Goal: Transaction & Acquisition: Book appointment/travel/reservation

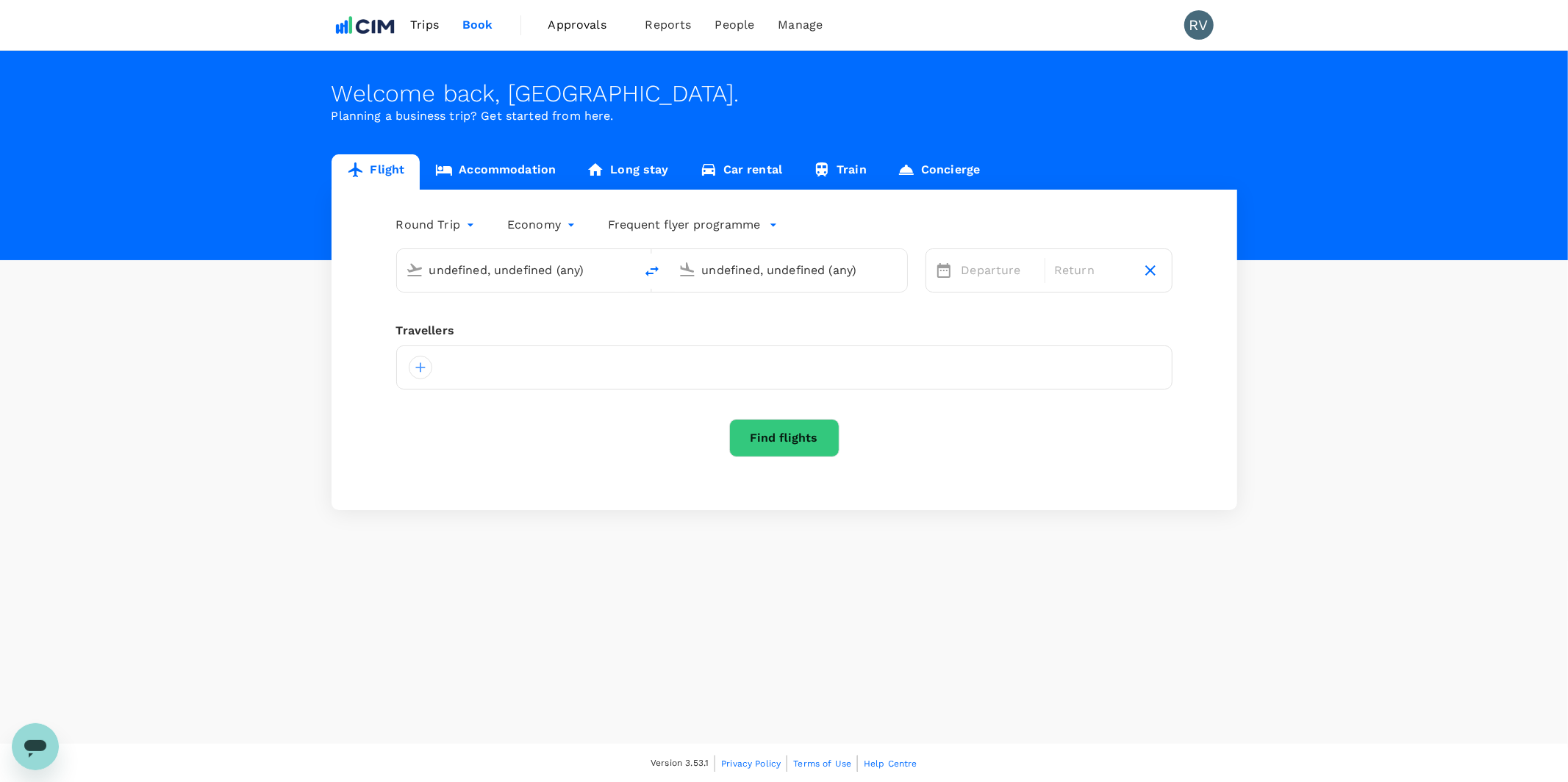
type input "[GEOGRAPHIC_DATA], [GEOGRAPHIC_DATA] (any)"
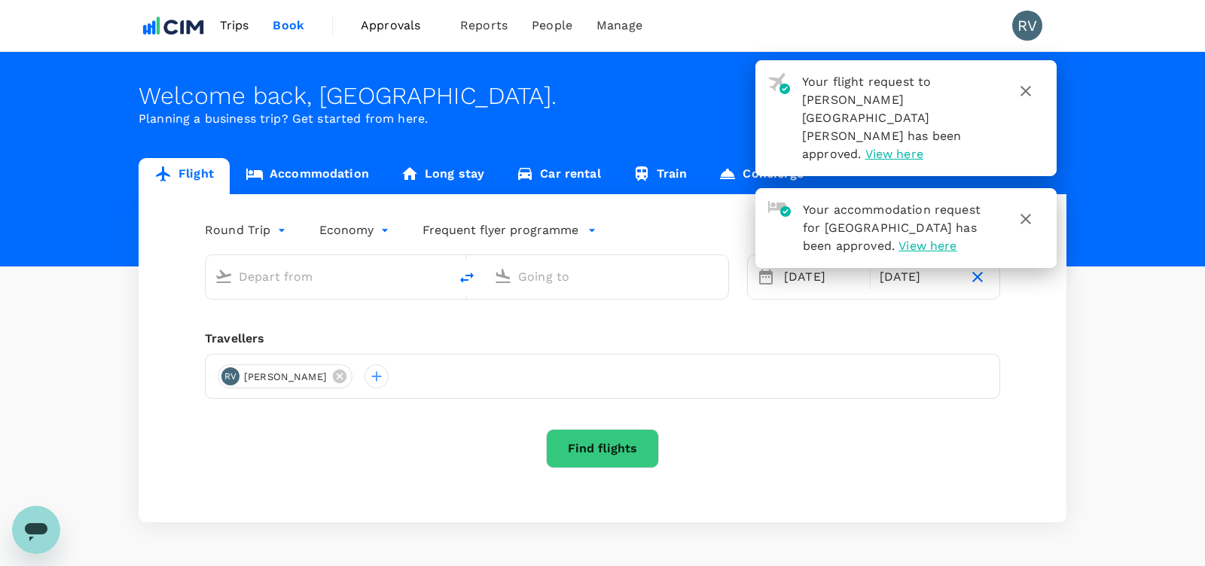
type input "[GEOGRAPHIC_DATA], [GEOGRAPHIC_DATA] (any)"
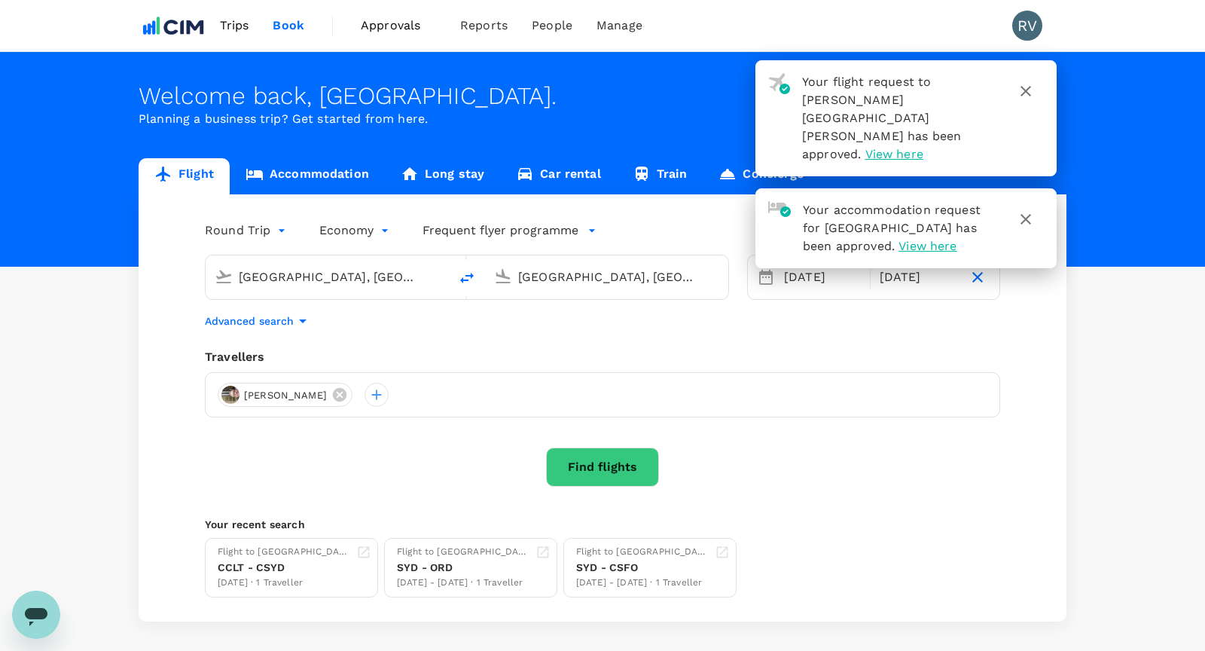
click at [362, 336] on div "Round Trip roundtrip Economy economy Frequent flyer programme Sydney, Australia…" at bounding box center [603, 407] width 928 height 427
click at [333, 394] on icon at bounding box center [340, 395] width 14 height 14
click at [235, 398] on div at bounding box center [230, 395] width 24 height 24
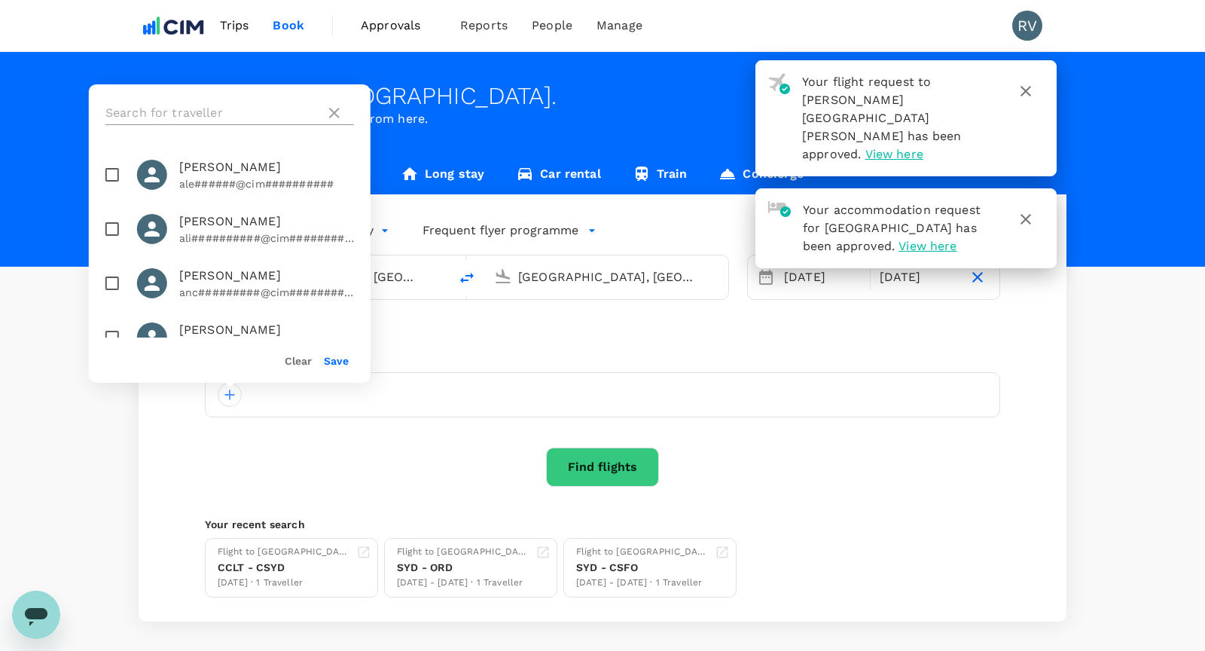
click at [196, 121] on input "text" at bounding box center [212, 113] width 214 height 24
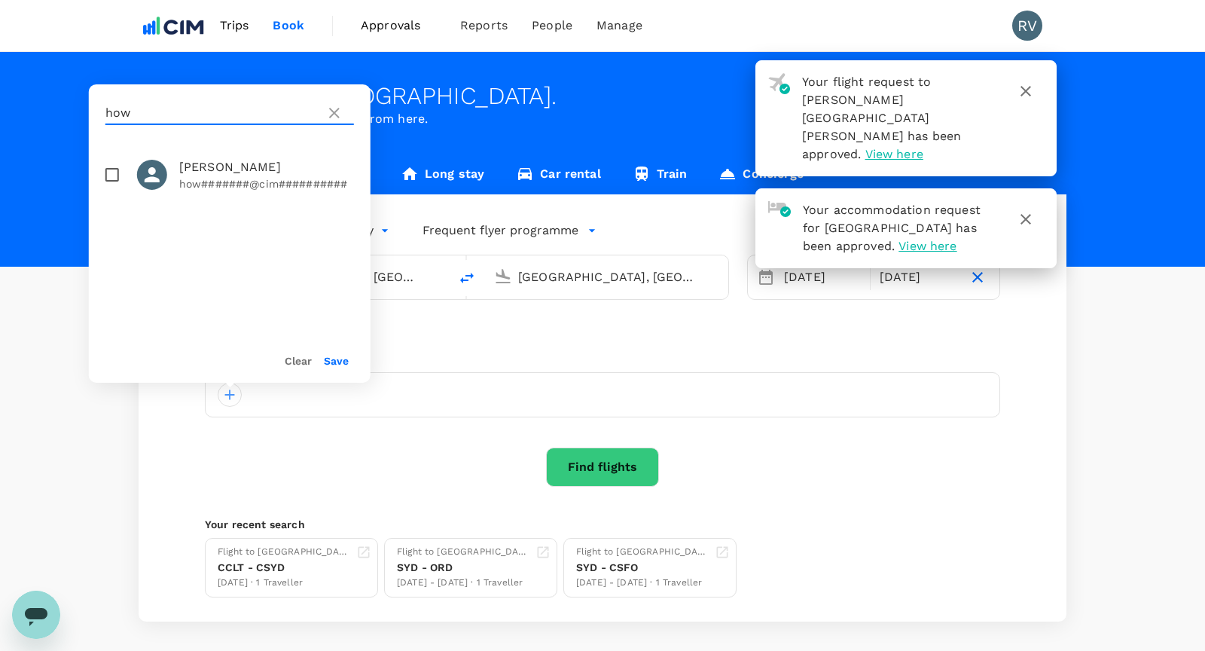
type input "how"
click at [113, 170] on input "checkbox" at bounding box center [112, 175] width 32 height 32
checkbox input "true"
click at [339, 356] on button "Save" at bounding box center [336, 361] width 25 height 12
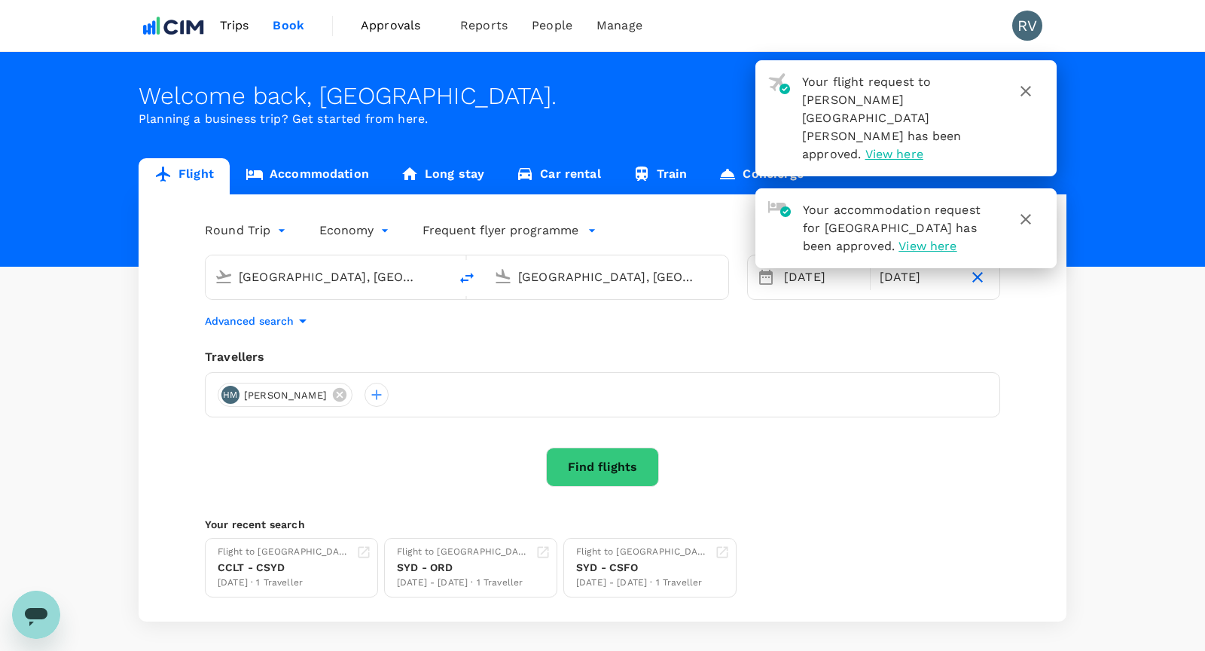
click at [313, 284] on input "[GEOGRAPHIC_DATA], [GEOGRAPHIC_DATA] (any)" at bounding box center [328, 276] width 178 height 23
click at [548, 273] on input "[GEOGRAPHIC_DATA], [GEOGRAPHIC_DATA] (any)" at bounding box center [607, 276] width 178 height 23
click at [278, 318] on p "Advanced search" at bounding box center [249, 320] width 89 height 15
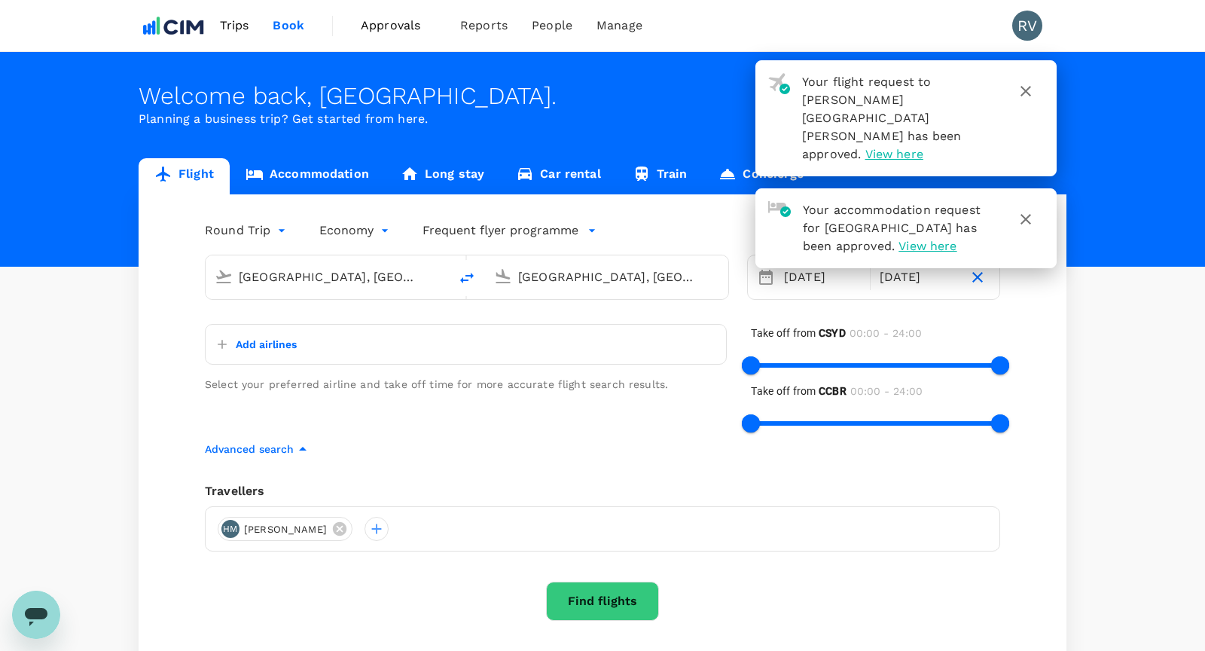
click at [611, 270] on input "[GEOGRAPHIC_DATA], [GEOGRAPHIC_DATA] (any)" at bounding box center [607, 276] width 178 height 23
click at [564, 265] on input "[GEOGRAPHIC_DATA], [GEOGRAPHIC_DATA] (any)" at bounding box center [607, 276] width 178 height 23
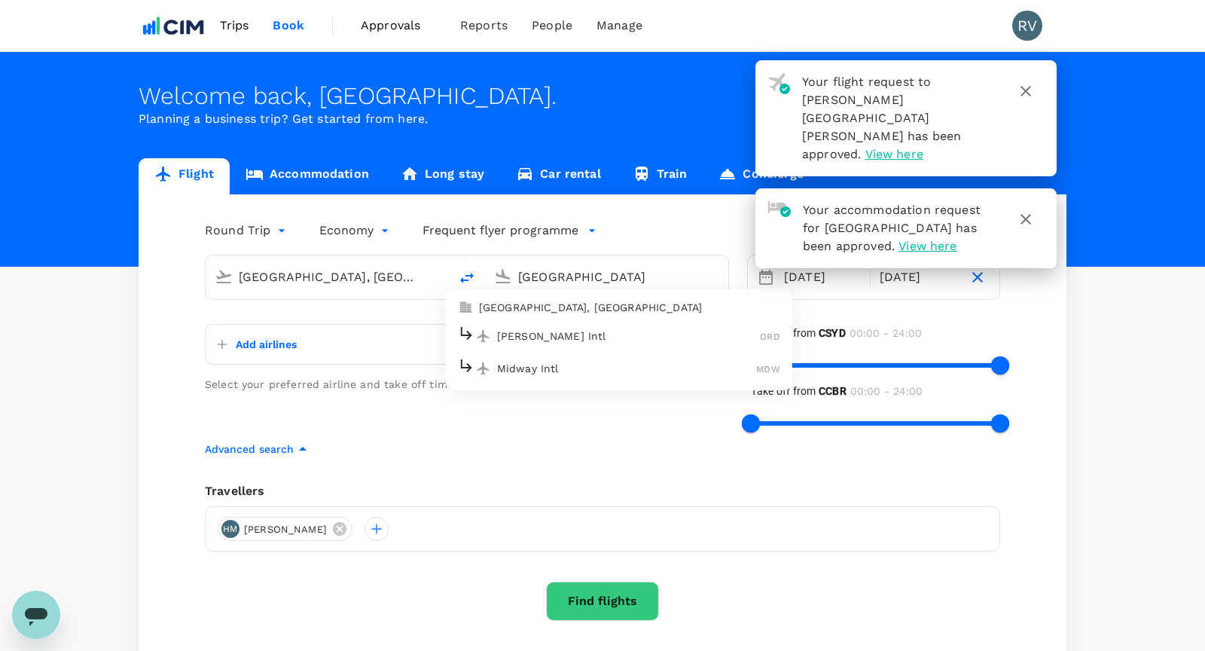
click at [560, 313] on p "Chicago, United States" at bounding box center [629, 307] width 301 height 15
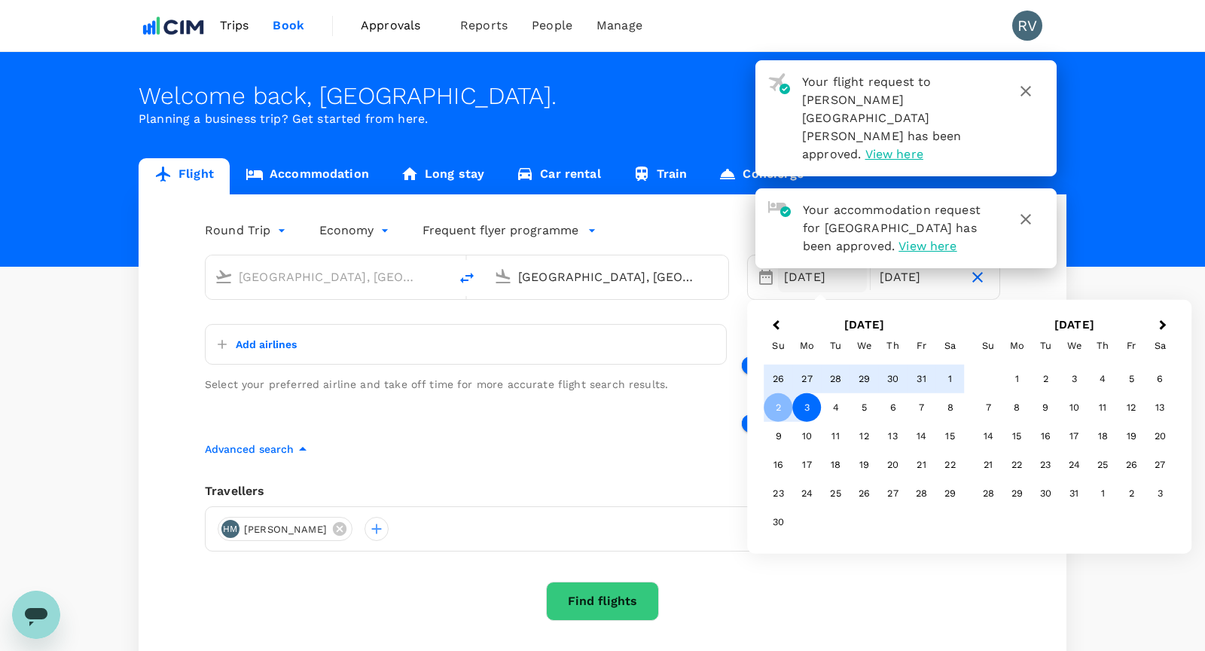
type input "Chicago, United States (any)"
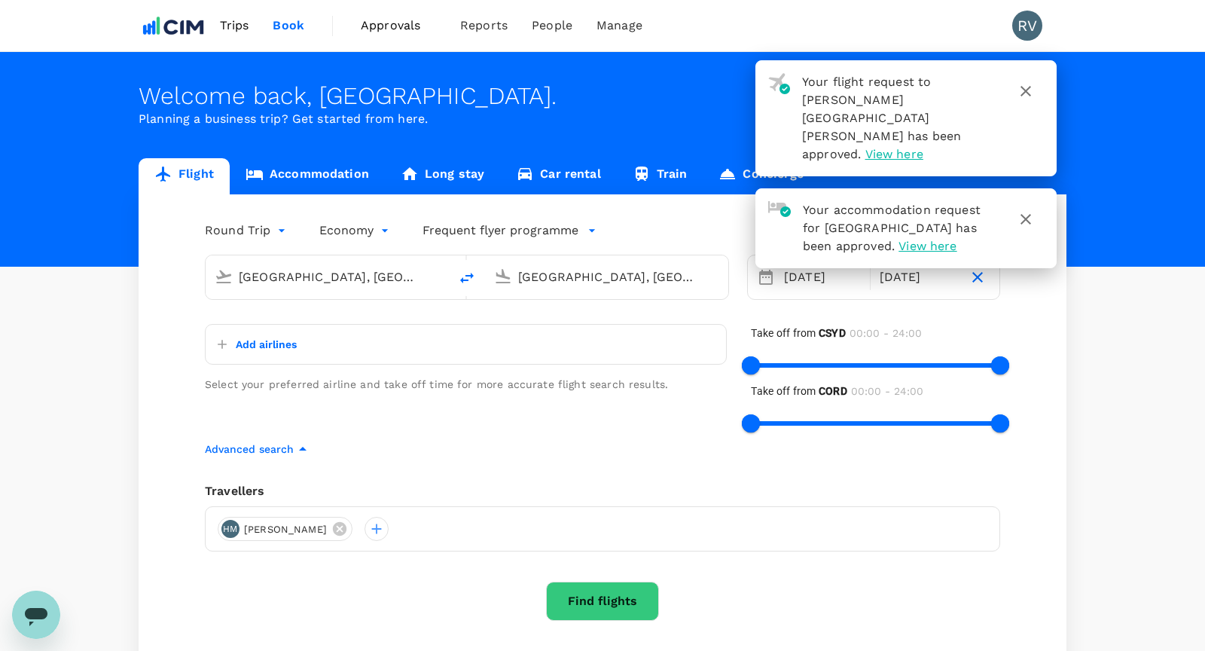
click at [683, 307] on div "Add airlines Select your preferred airline and take off time for more accurate …" at bounding box center [454, 370] width 546 height 140
click at [832, 267] on div "[DATE]" at bounding box center [822, 277] width 89 height 30
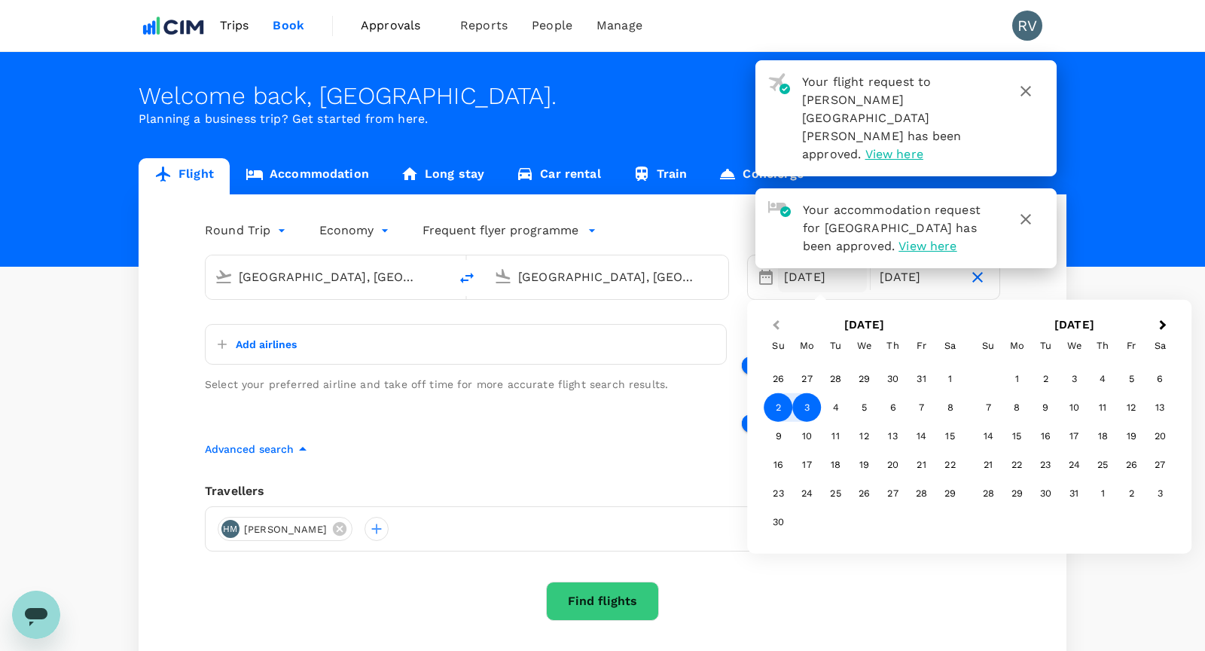
click at [774, 322] on button "Previous Month" at bounding box center [774, 326] width 24 height 24
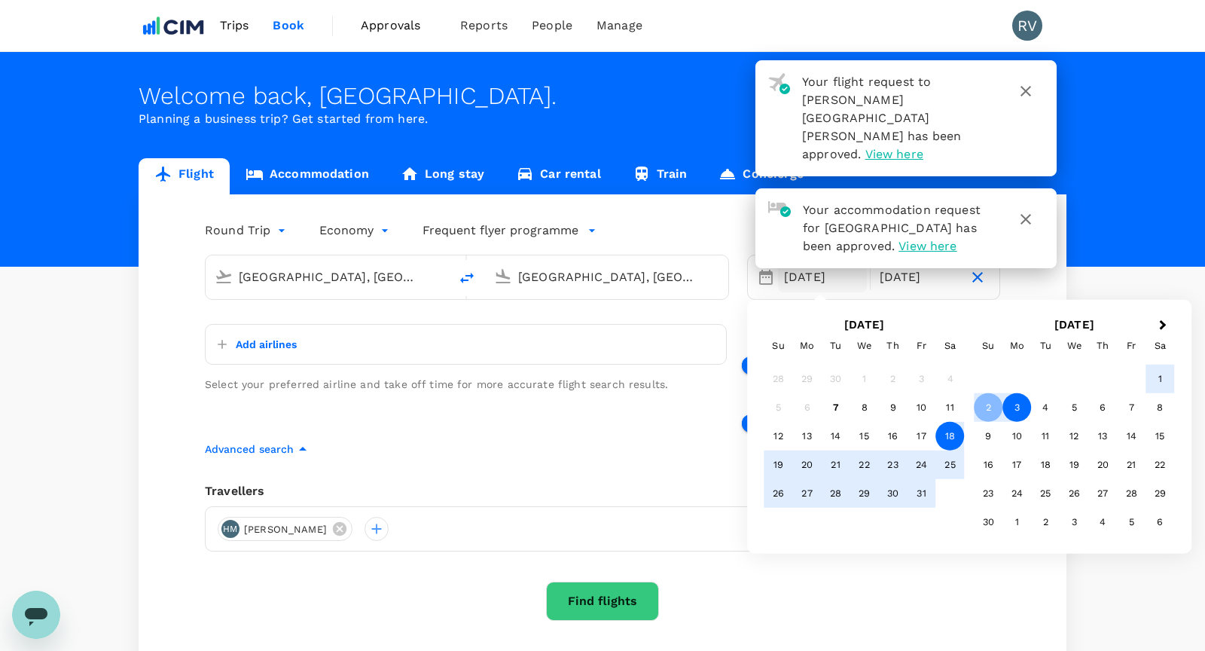
click at [946, 438] on div "18" at bounding box center [950, 436] width 29 height 29
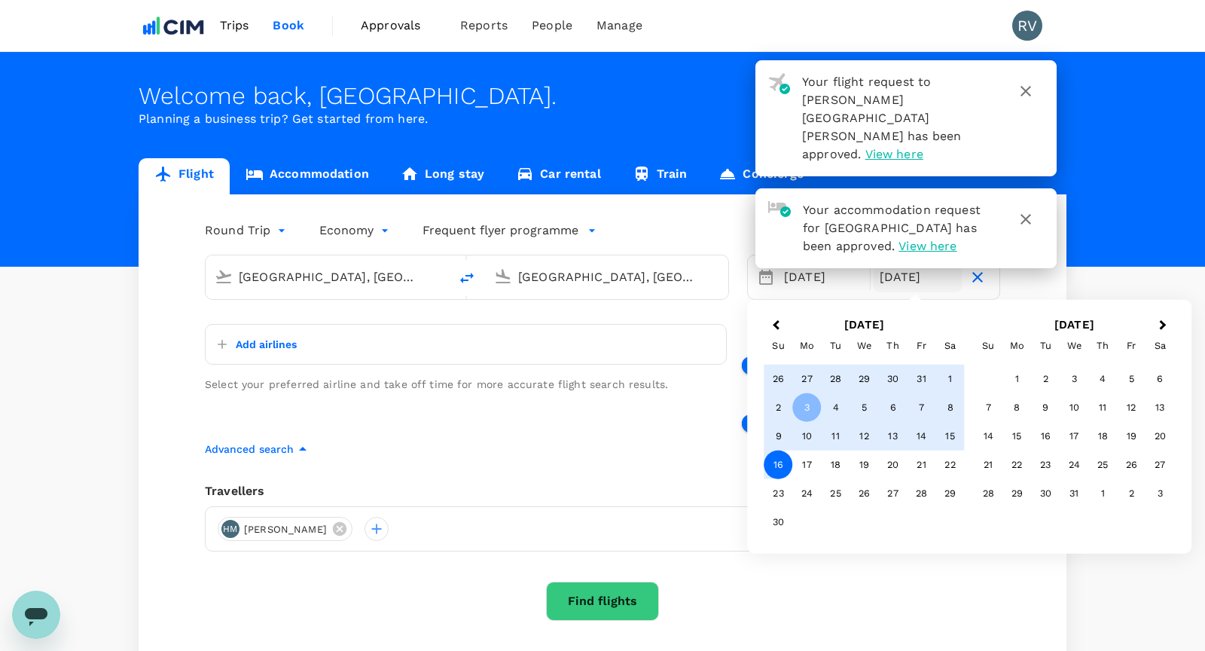
click at [781, 469] on div "16" at bounding box center [778, 464] width 29 height 29
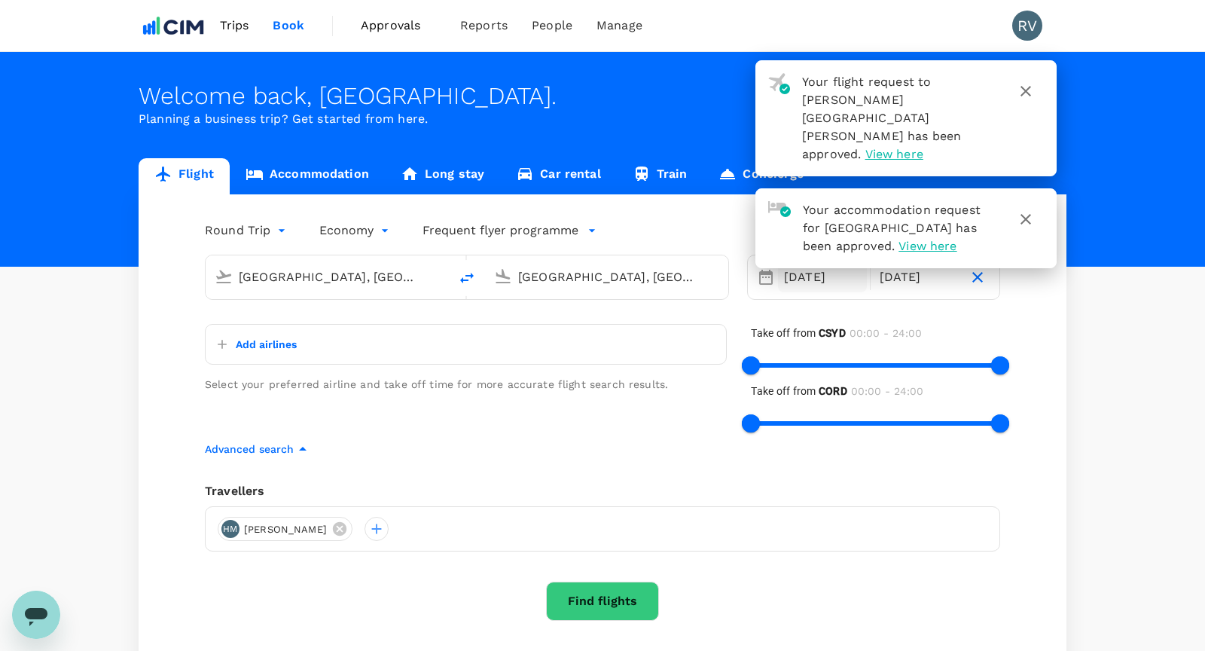
click at [801, 263] on div "18 Oct" at bounding box center [822, 277] width 89 height 30
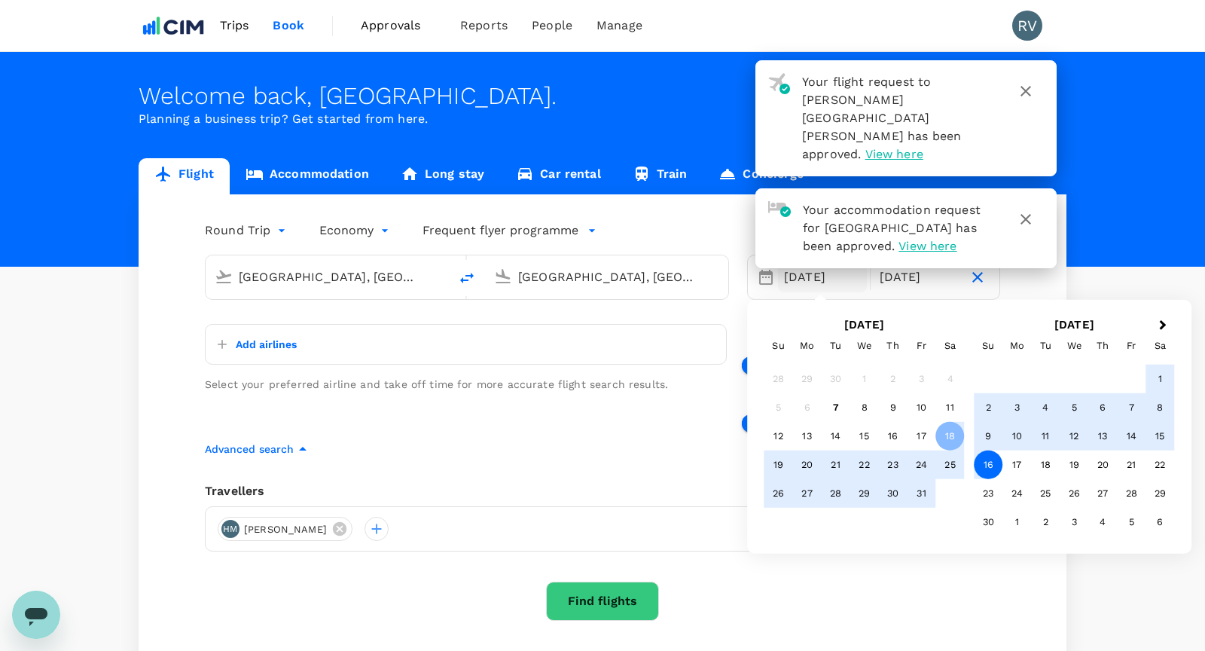
click at [991, 465] on div "16" at bounding box center [988, 464] width 29 height 29
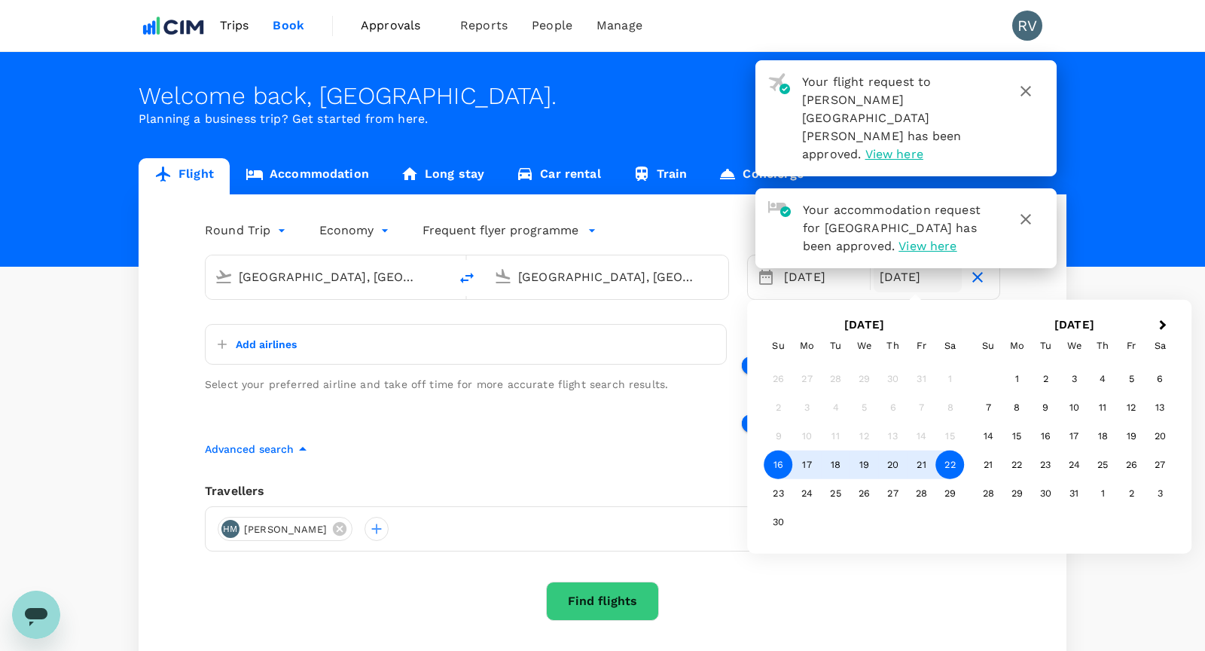
click at [946, 462] on div "22" at bounding box center [950, 464] width 29 height 29
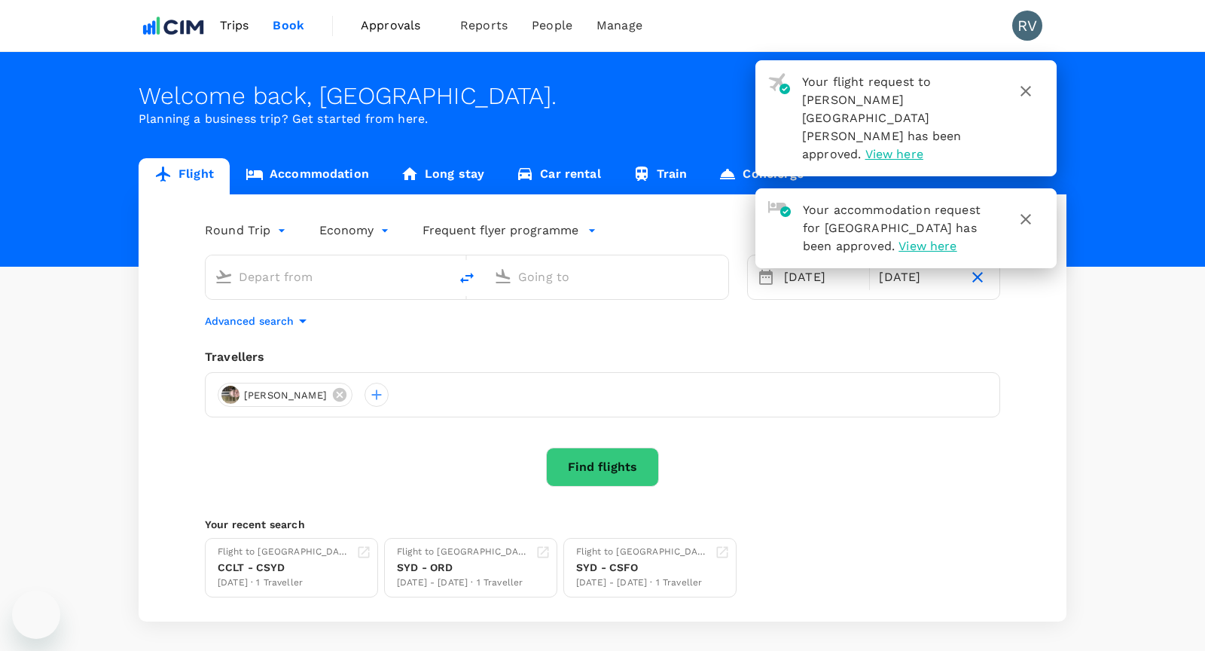
type input "[GEOGRAPHIC_DATA], [GEOGRAPHIC_DATA] (any)"
click at [1028, 87] on icon "button" at bounding box center [1025, 91] width 11 height 11
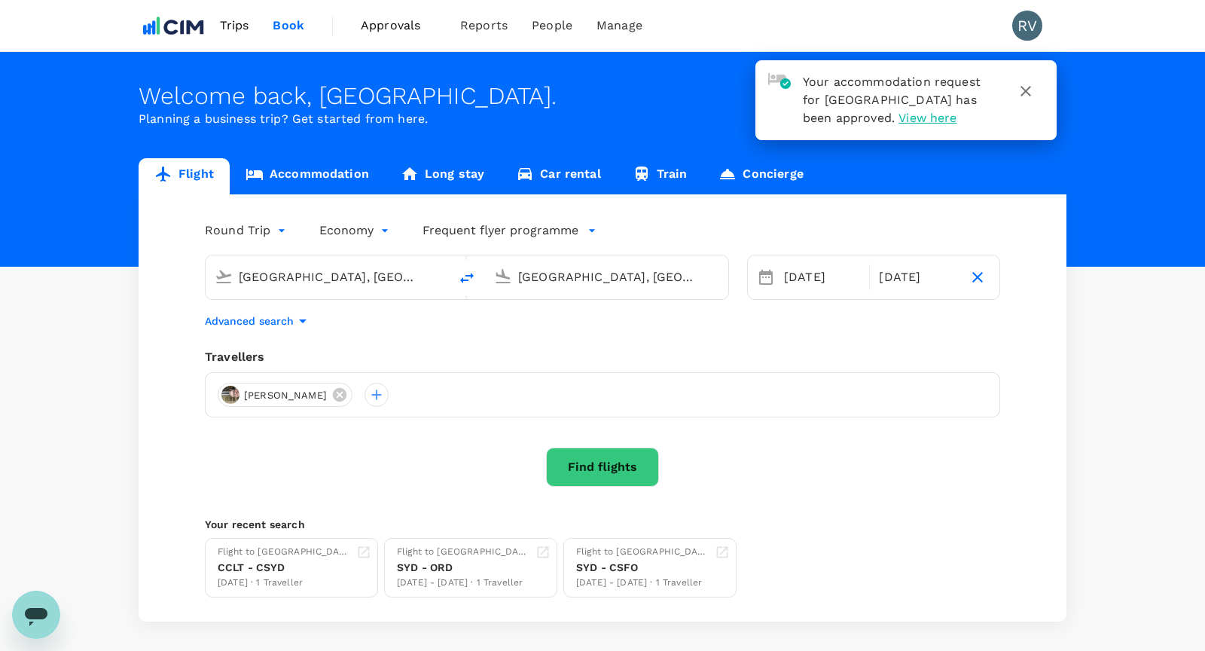
click at [1031, 90] on icon "button" at bounding box center [1026, 91] width 18 height 18
